Goal: Task Accomplishment & Management: Manage account settings

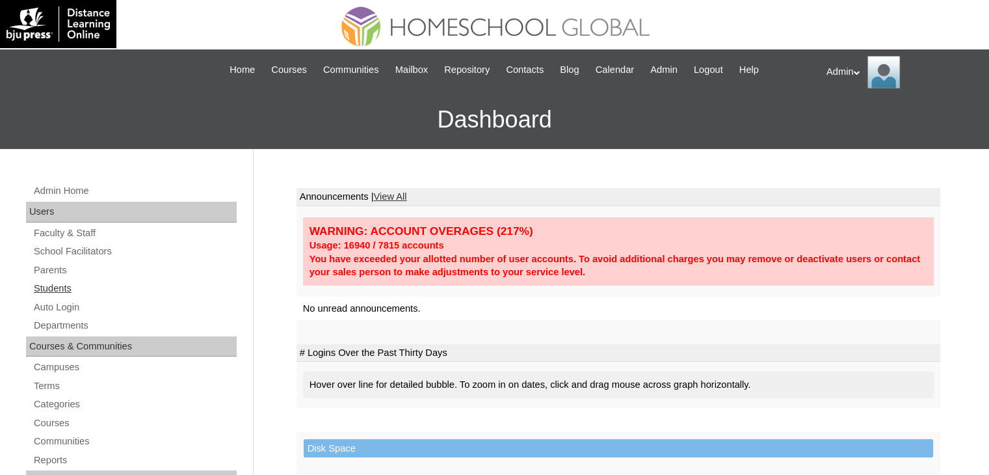
click at [50, 282] on link "Students" at bounding box center [135, 288] width 204 height 16
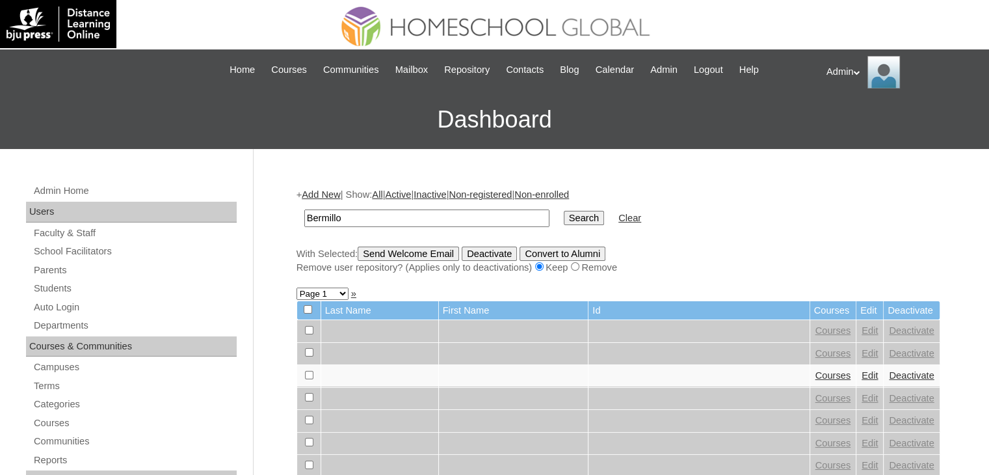
type input "Bermillo"
click at [564, 219] on input "Search" at bounding box center [584, 218] width 40 height 14
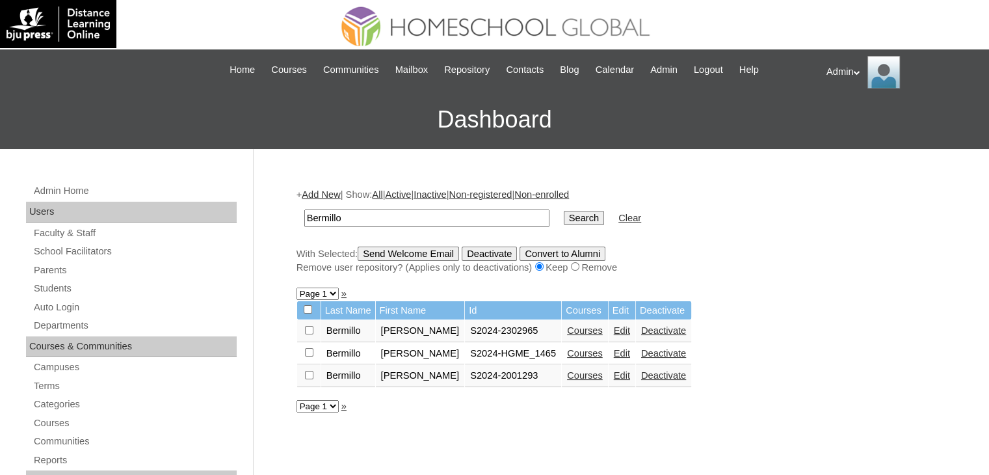
click at [576, 352] on link "Courses" at bounding box center [585, 353] width 36 height 10
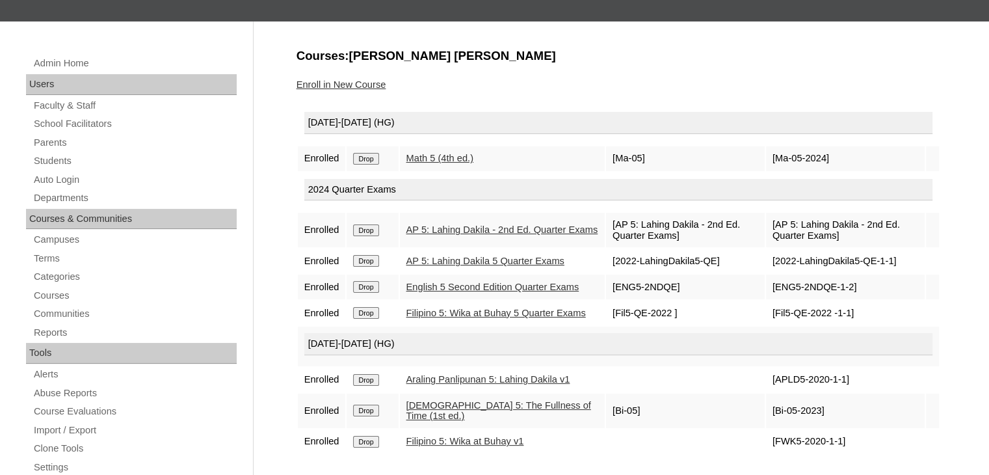
scroll to position [127, 0]
click at [370, 159] on input "Drop" at bounding box center [365, 159] width 25 height 12
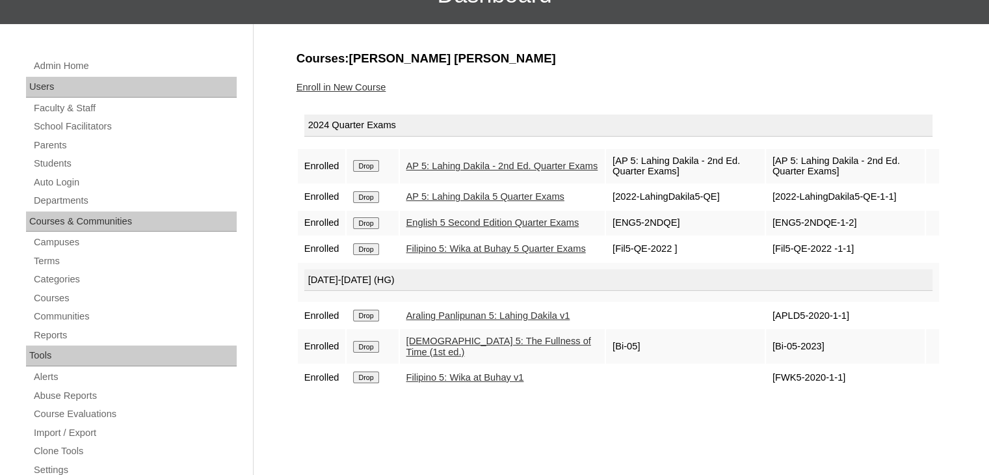
scroll to position [104, 0]
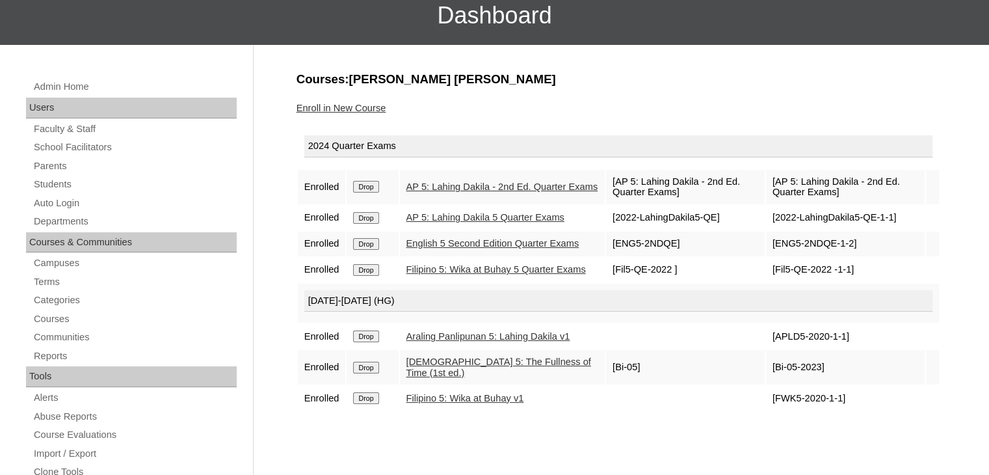
click at [359, 107] on link "Enroll in New Course" at bounding box center [342, 108] width 90 height 10
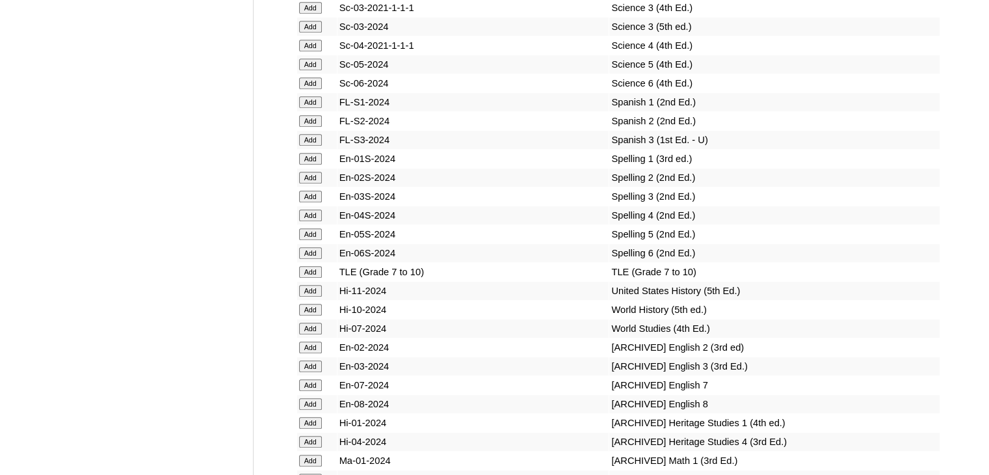
scroll to position [7639, 0]
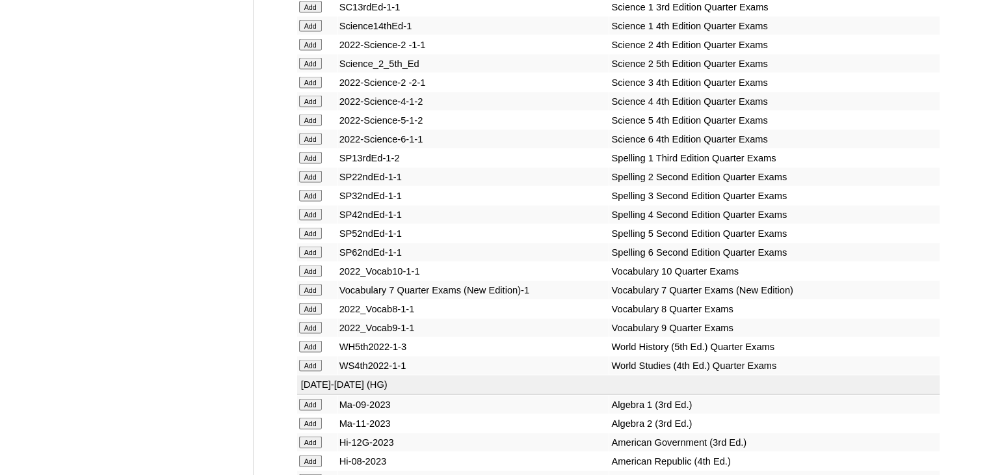
click at [302, 239] on input "Add" at bounding box center [310, 234] width 23 height 12
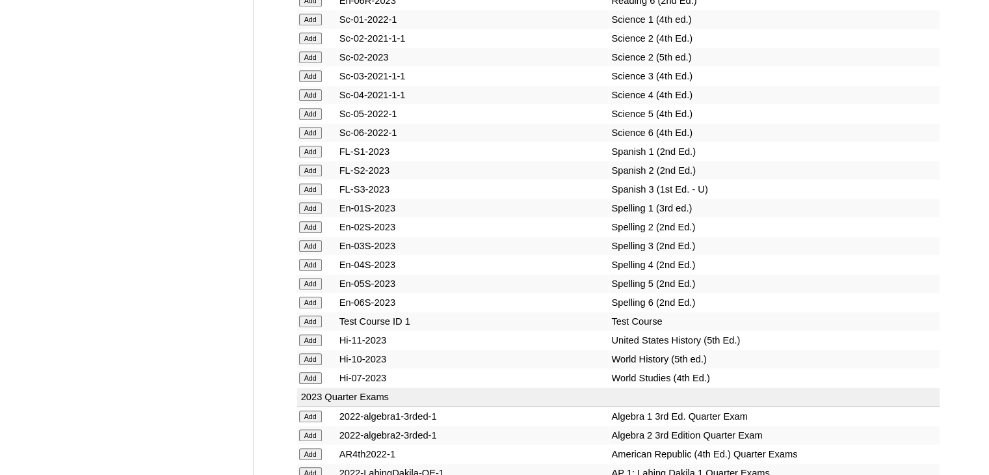
click at [313, 278] on input "Add" at bounding box center [310, 284] width 23 height 12
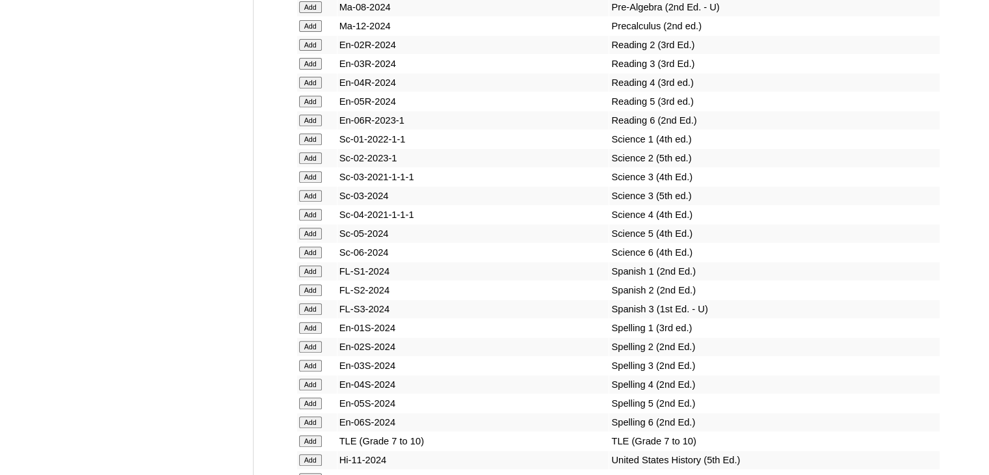
scroll to position [7527, 0]
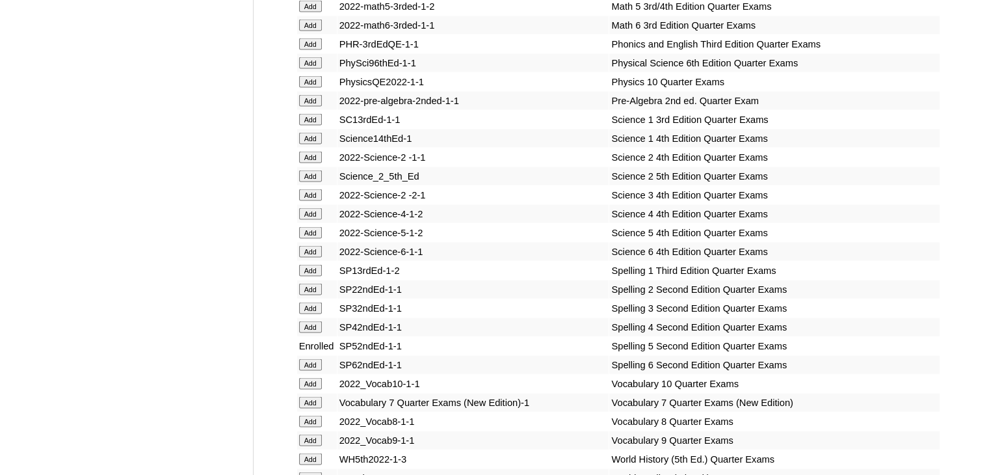
click at [313, 237] on input "Add" at bounding box center [310, 233] width 23 height 12
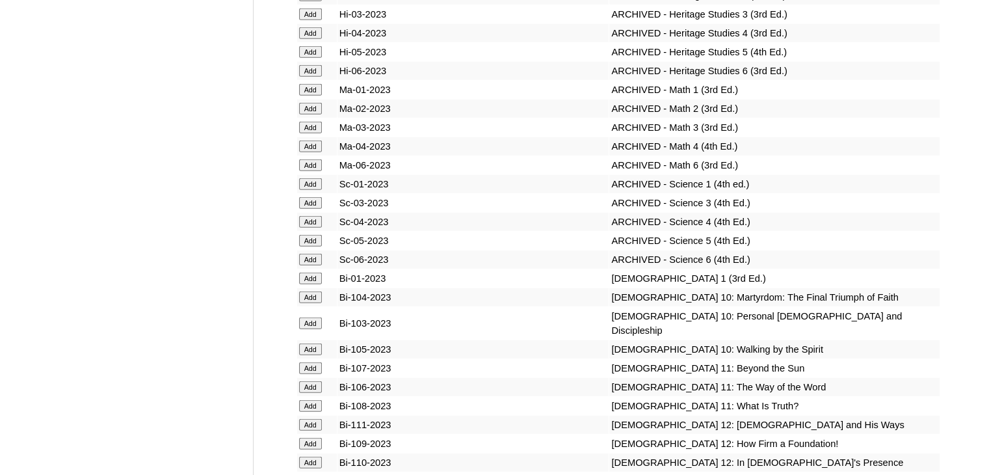
scroll to position [10412, 0]
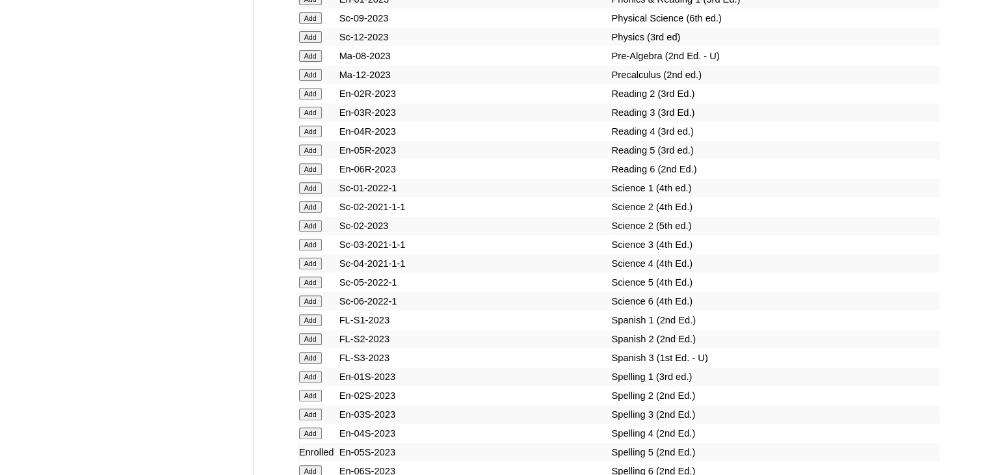
click at [312, 276] on input "Add" at bounding box center [310, 282] width 23 height 12
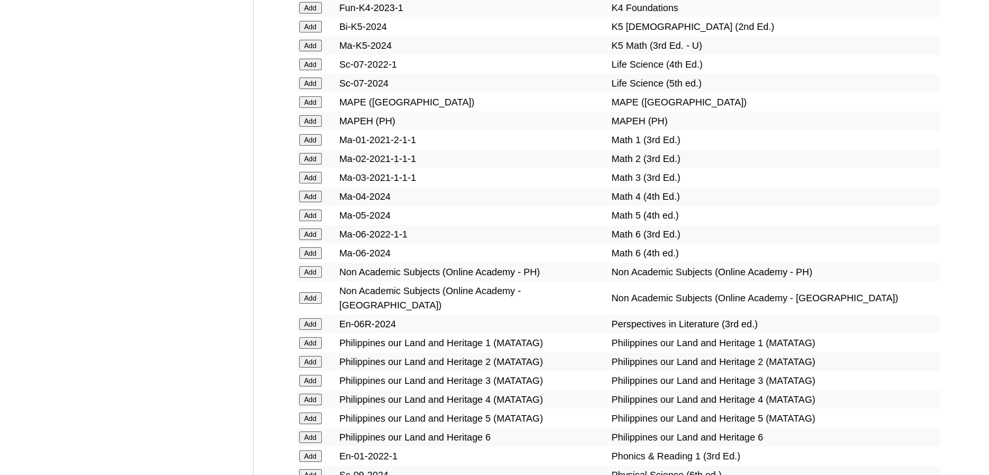
scroll to position [7302, 0]
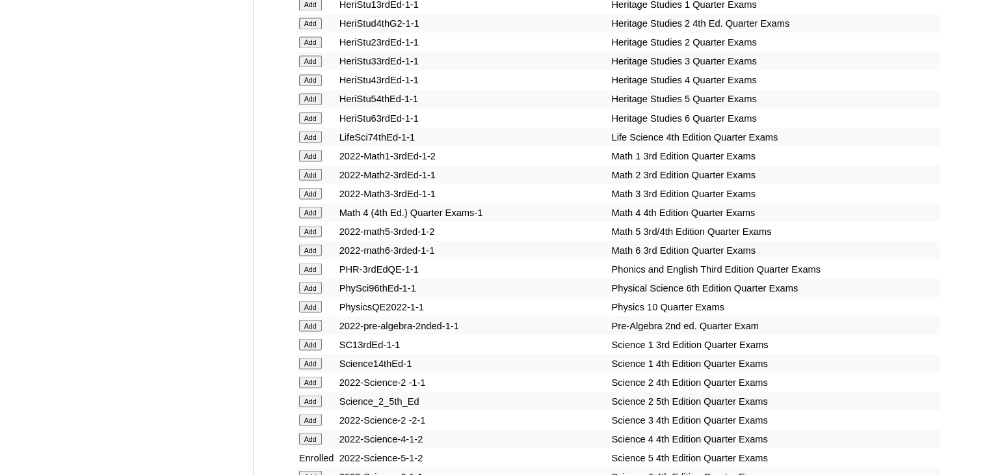
click at [313, 237] on input "Add" at bounding box center [310, 231] width 23 height 12
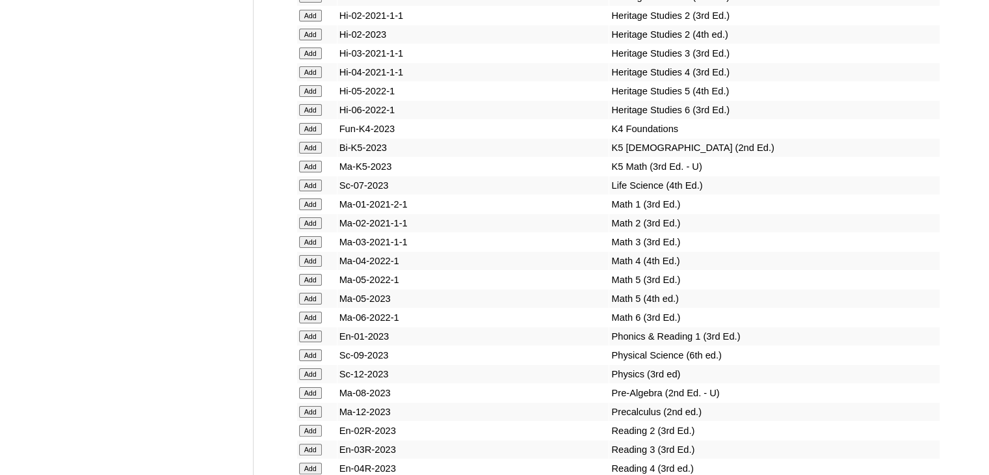
click at [313, 274] on input "Add" at bounding box center [310, 280] width 23 height 12
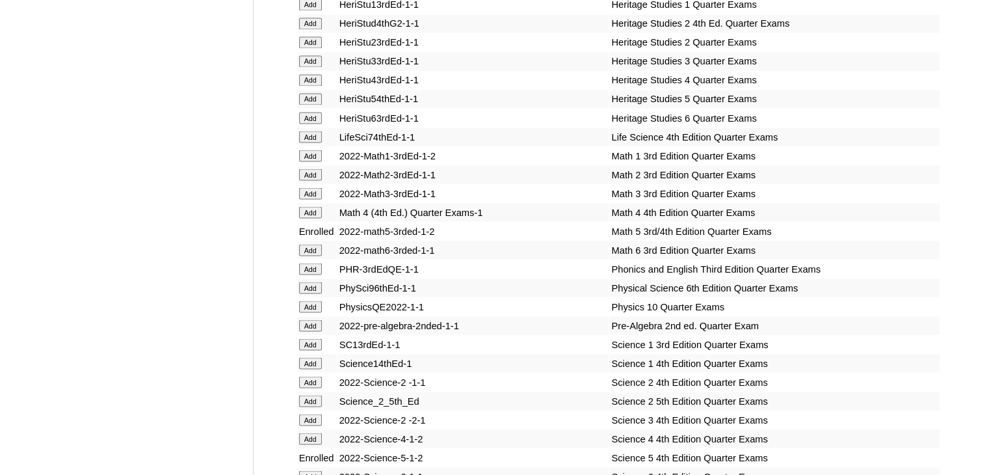
scroll to position [10075, 0]
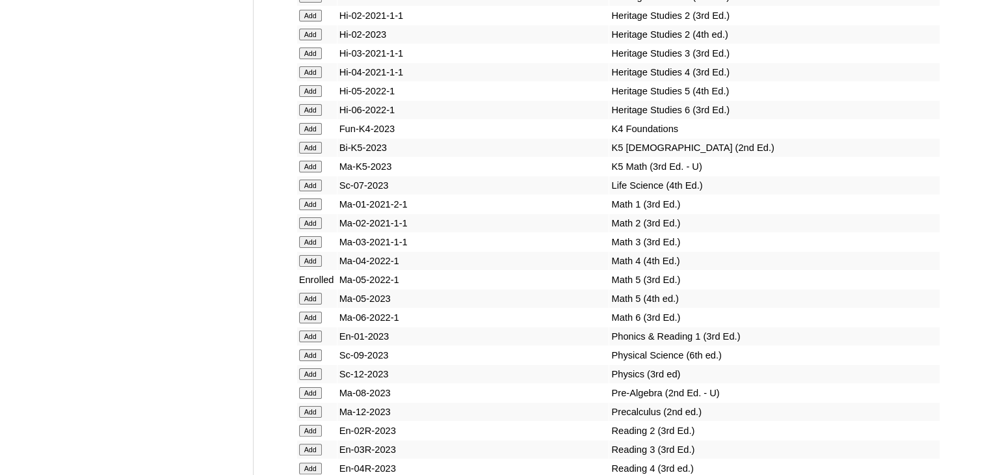
click at [313, 293] on input "Add" at bounding box center [310, 299] width 23 height 12
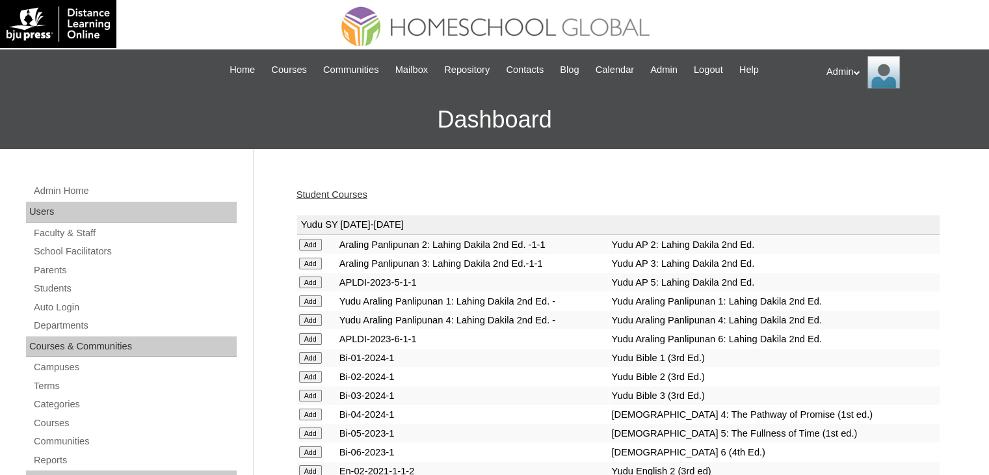
click at [340, 193] on link "Student Courses" at bounding box center [332, 194] width 71 height 10
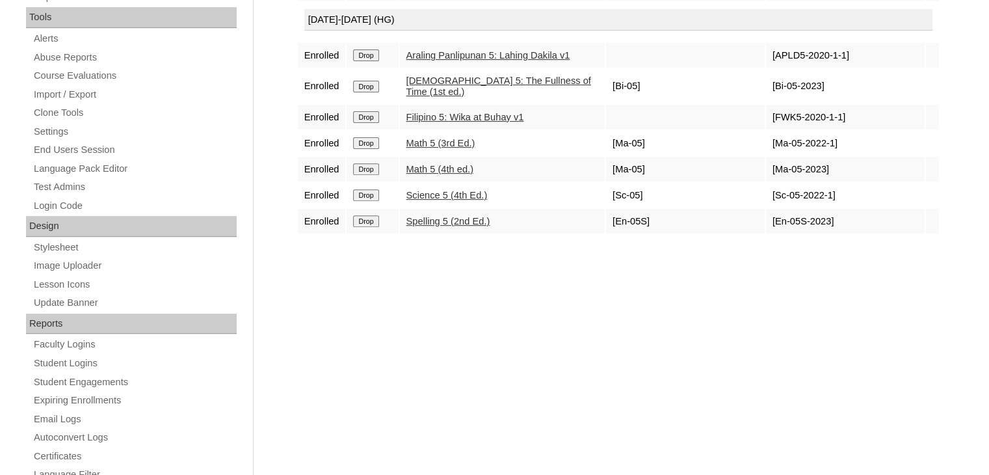
scroll to position [509, 0]
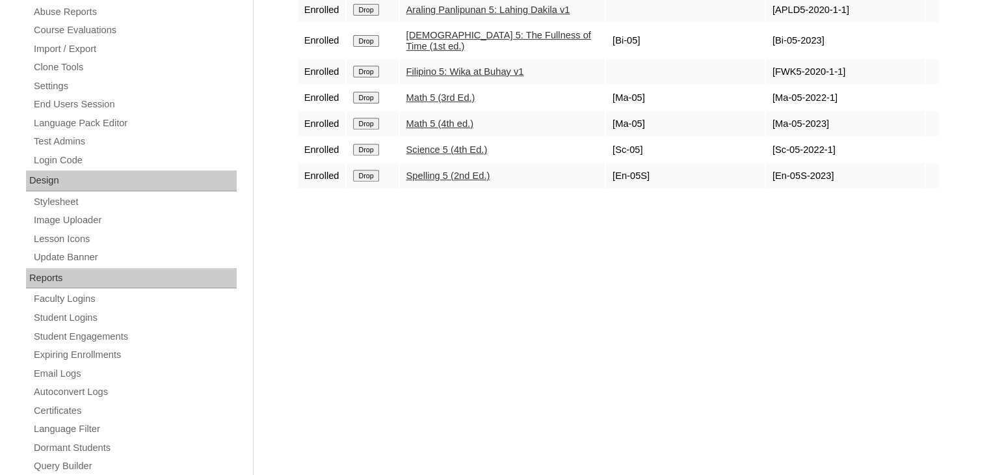
click at [450, 181] on link "Spelling 5 (2nd Ed.)" at bounding box center [448, 175] width 84 height 10
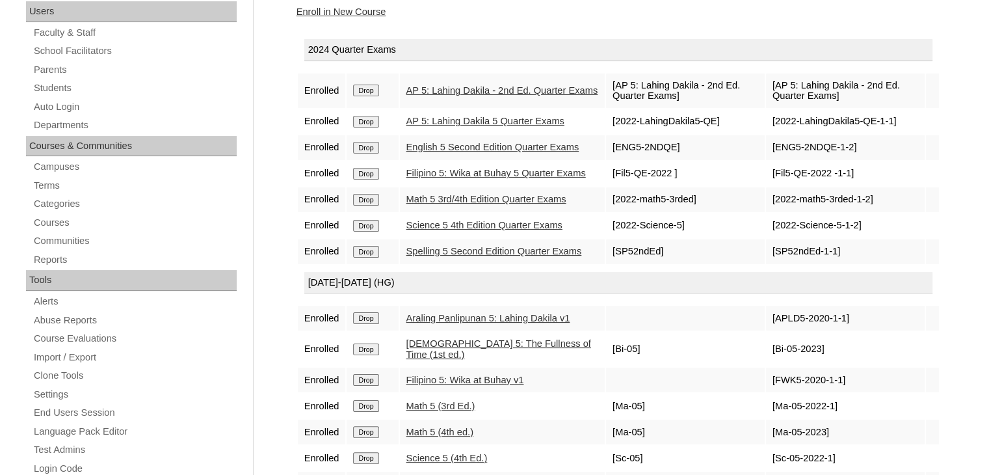
scroll to position [200, 0]
click at [418, 257] on link "Spelling 5 Second Edition Quarter Exams" at bounding box center [494, 251] width 176 height 10
click at [428, 124] on link "AP 5: Lahing Dakila 5 Quarter Exams" at bounding box center [485, 121] width 158 height 10
click at [434, 153] on link "English 5 Second Edition Quarter Exams" at bounding box center [492, 147] width 173 height 10
click at [439, 179] on link "Filipino 5: Wika at Buhay 5 Quarter Exams" at bounding box center [495, 173] width 179 height 10
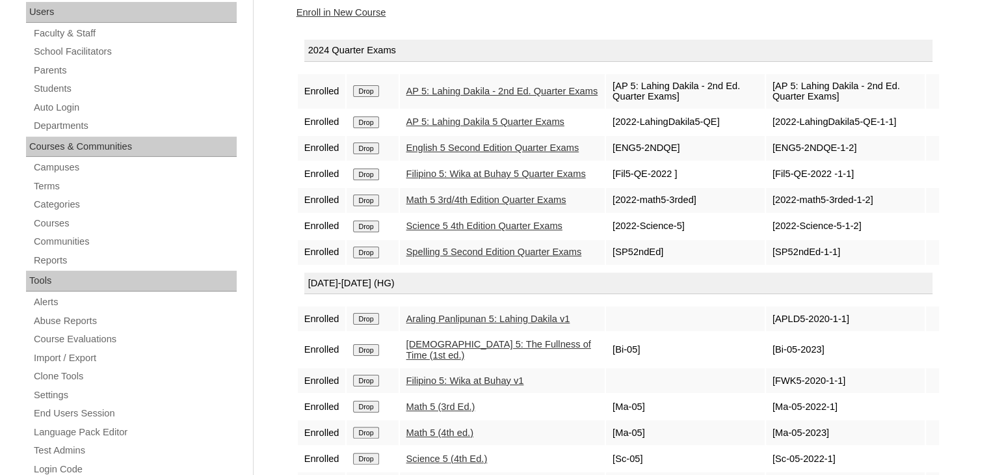
click at [436, 205] on link "Math 5 3rd/4th Edition Quarter Exams" at bounding box center [486, 199] width 160 height 10
click at [432, 231] on link "Science 5 4th Edition Quarter Exams" at bounding box center [484, 225] width 156 height 10
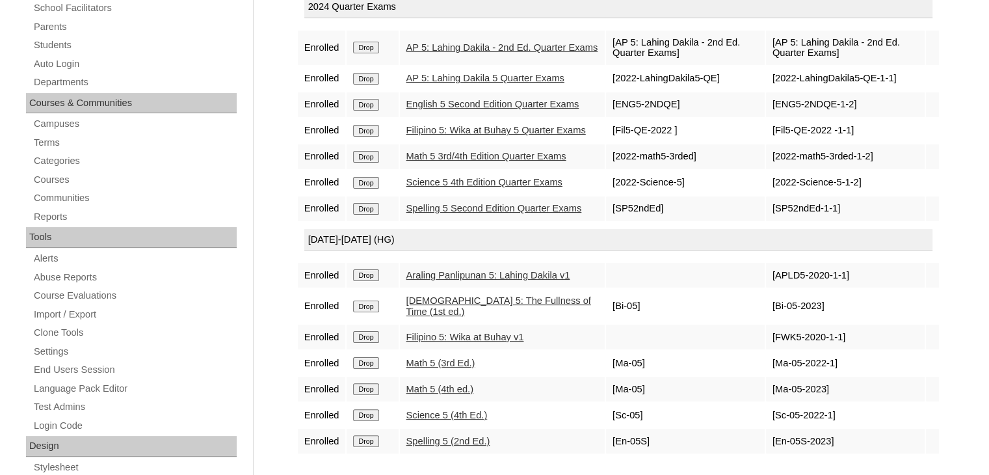
scroll to position [242, 0]
click at [440, 118] on td "English 5 Second Edition Quarter Exams" at bounding box center [502, 106] width 205 height 25
click at [437, 111] on link "English 5 Second Edition Quarter Exams" at bounding box center [492, 105] width 173 height 10
click at [427, 83] on link "AP 5: Lahing Dakila 5 Quarter Exams" at bounding box center [485, 79] width 158 height 10
click at [470, 44] on link "AP 5: Lahing Dakila - 2nd Ed. Quarter Exams" at bounding box center [502, 49] width 192 height 10
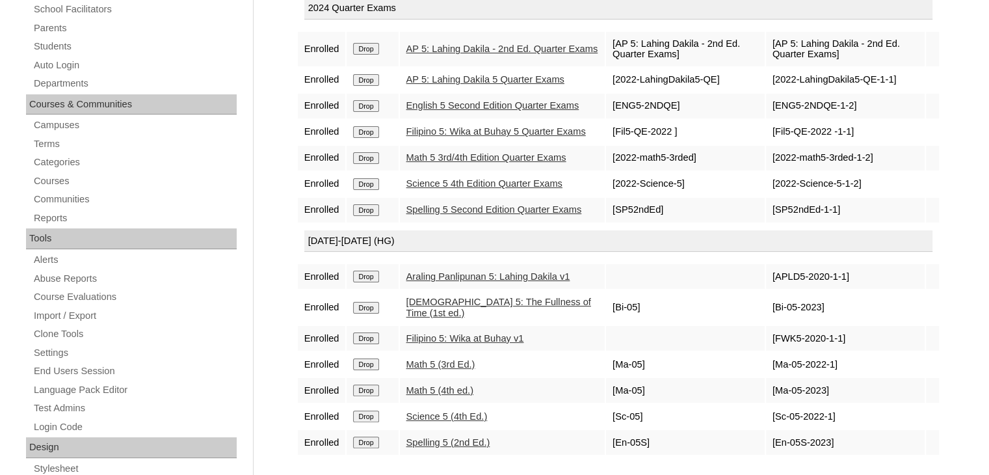
click at [377, 55] on td "Drop" at bounding box center [372, 49] width 51 height 34
click at [377, 47] on input "Drop" at bounding box center [365, 49] width 25 height 12
